Goal: Task Accomplishment & Management: Use online tool/utility

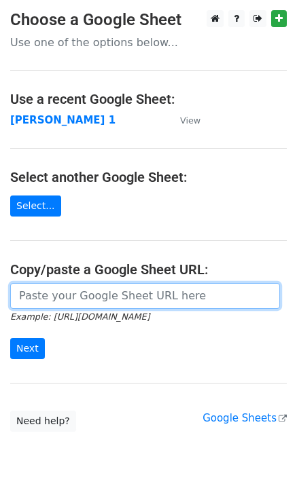
click at [69, 295] on input "url" at bounding box center [144, 296] width 269 height 26
type input "https://docs.google.com/spreadsheets/d/1laFuCRc_gf7_XeBsXZvznQFuTKtWG6_jmo9dt9r…"
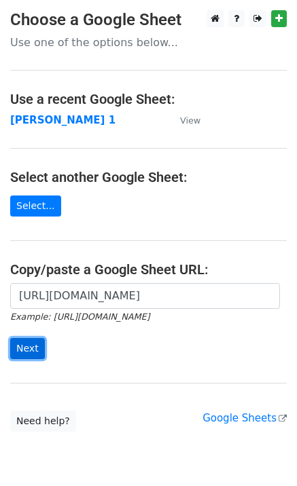
click at [30, 358] on input "Next" at bounding box center [27, 348] width 35 height 21
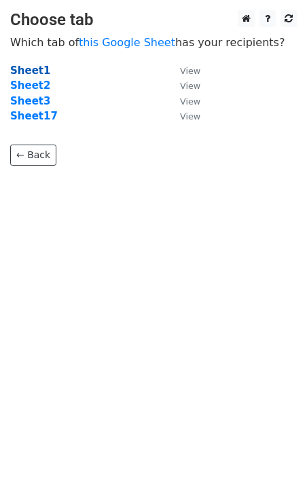
click at [26, 74] on strong "Sheet1" at bounding box center [30, 70] width 40 height 12
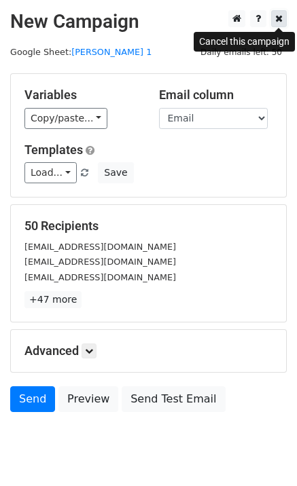
click at [274, 23] on link at bounding box center [279, 18] width 16 height 17
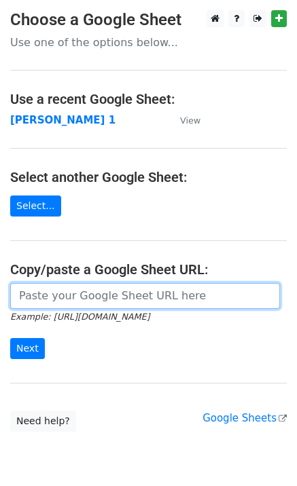
click at [146, 303] on input "url" at bounding box center [144, 296] width 269 height 26
type input "[URL][DOMAIN_NAME]"
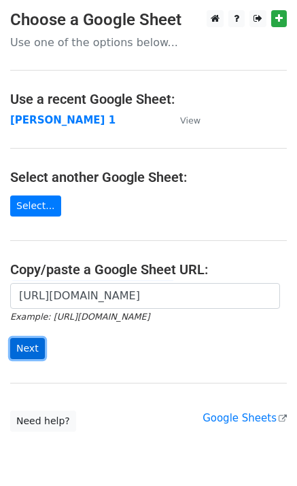
click at [35, 351] on input "Next" at bounding box center [27, 348] width 35 height 21
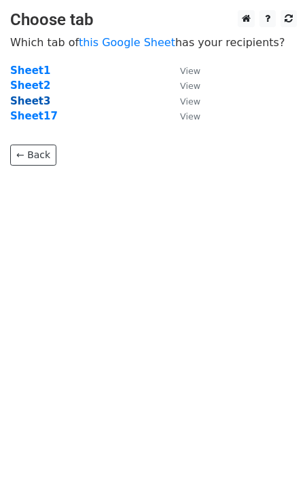
click at [39, 104] on strong "Sheet3" at bounding box center [30, 101] width 40 height 12
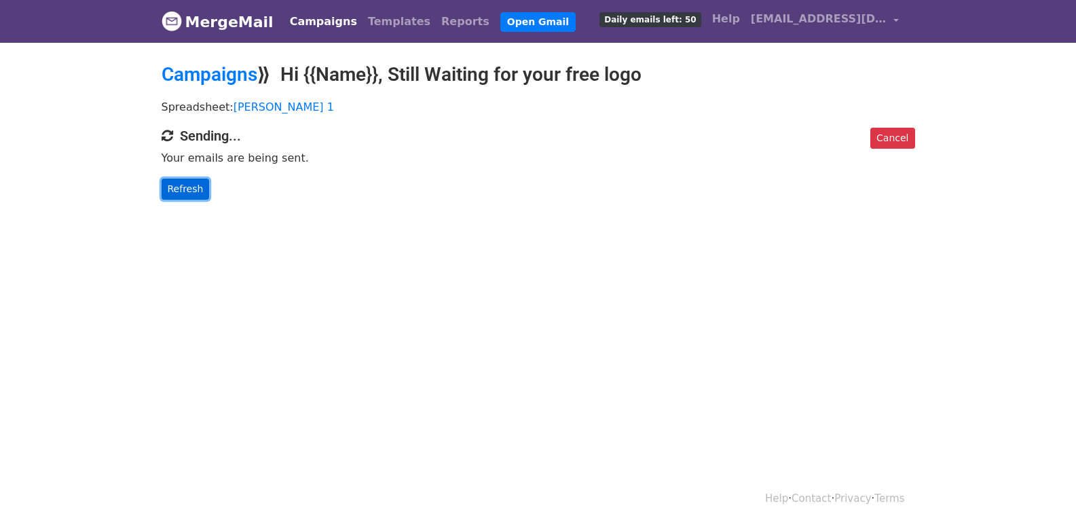
click at [183, 190] on link "Refresh" at bounding box center [186, 189] width 48 height 21
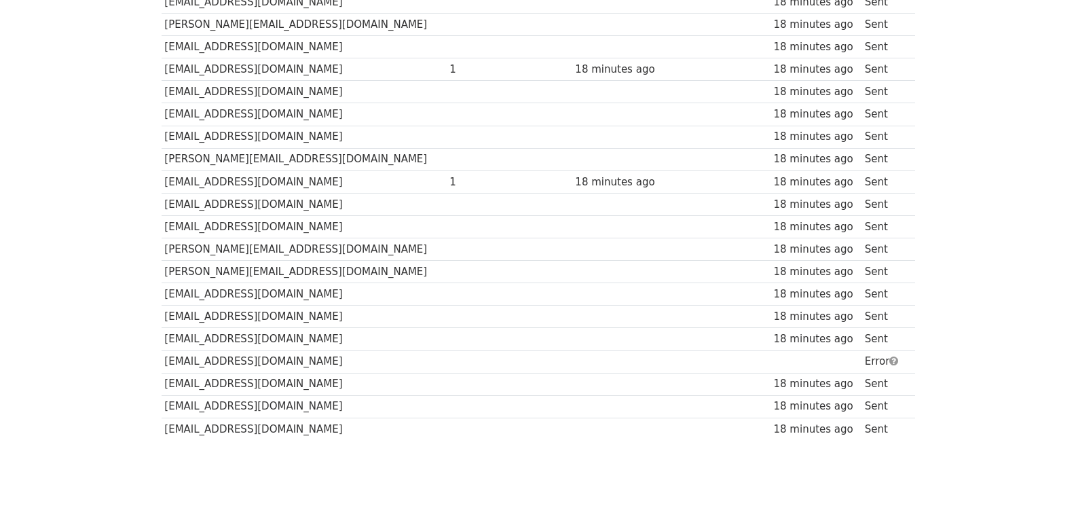
scroll to position [945, 0]
